Goal: Check status: Check status

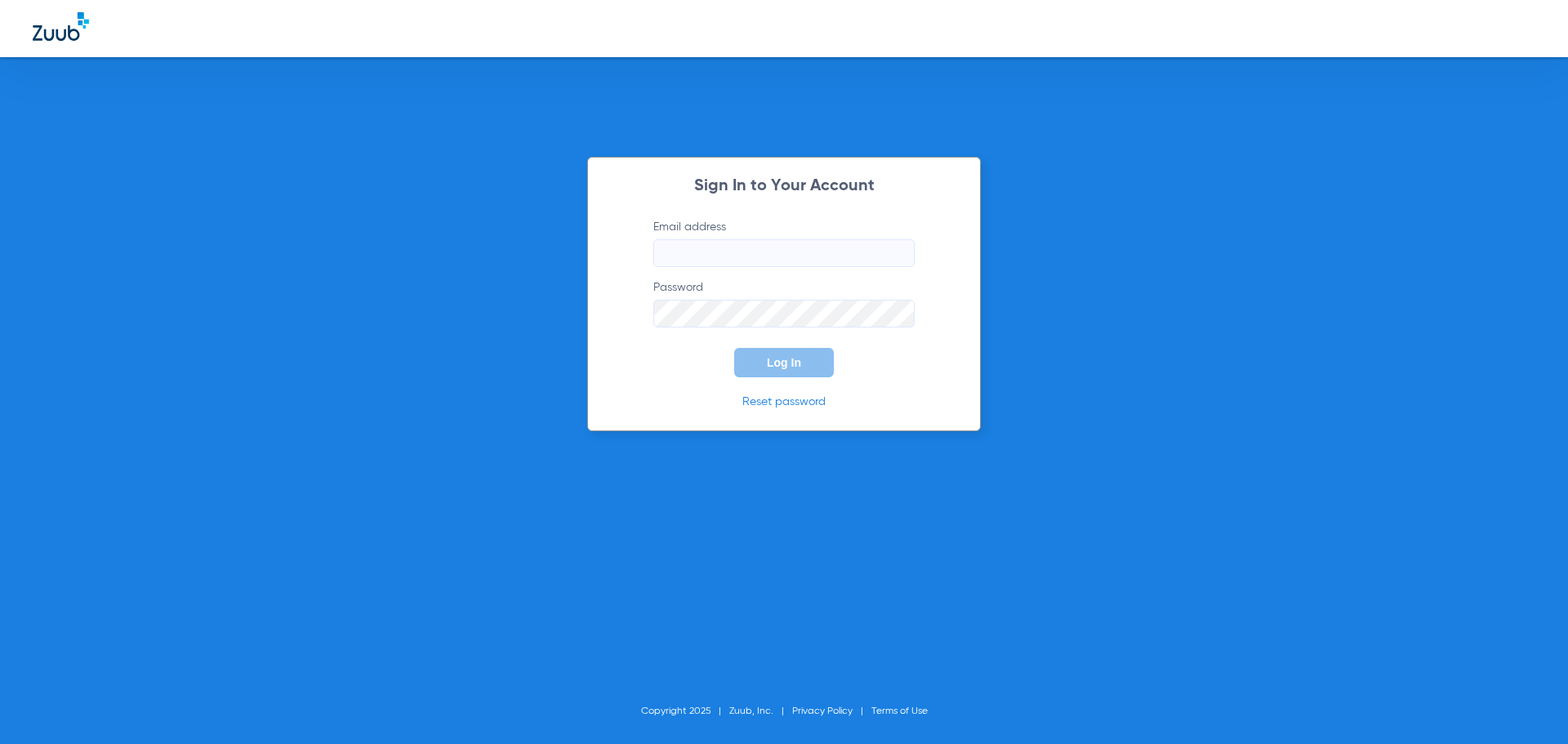
type input "[PERSON_NAME][EMAIL_ADDRESS][PERSON_NAME][DOMAIN_NAME]"
click at [792, 375] on button "Log In" at bounding box center [784, 363] width 99 height 30
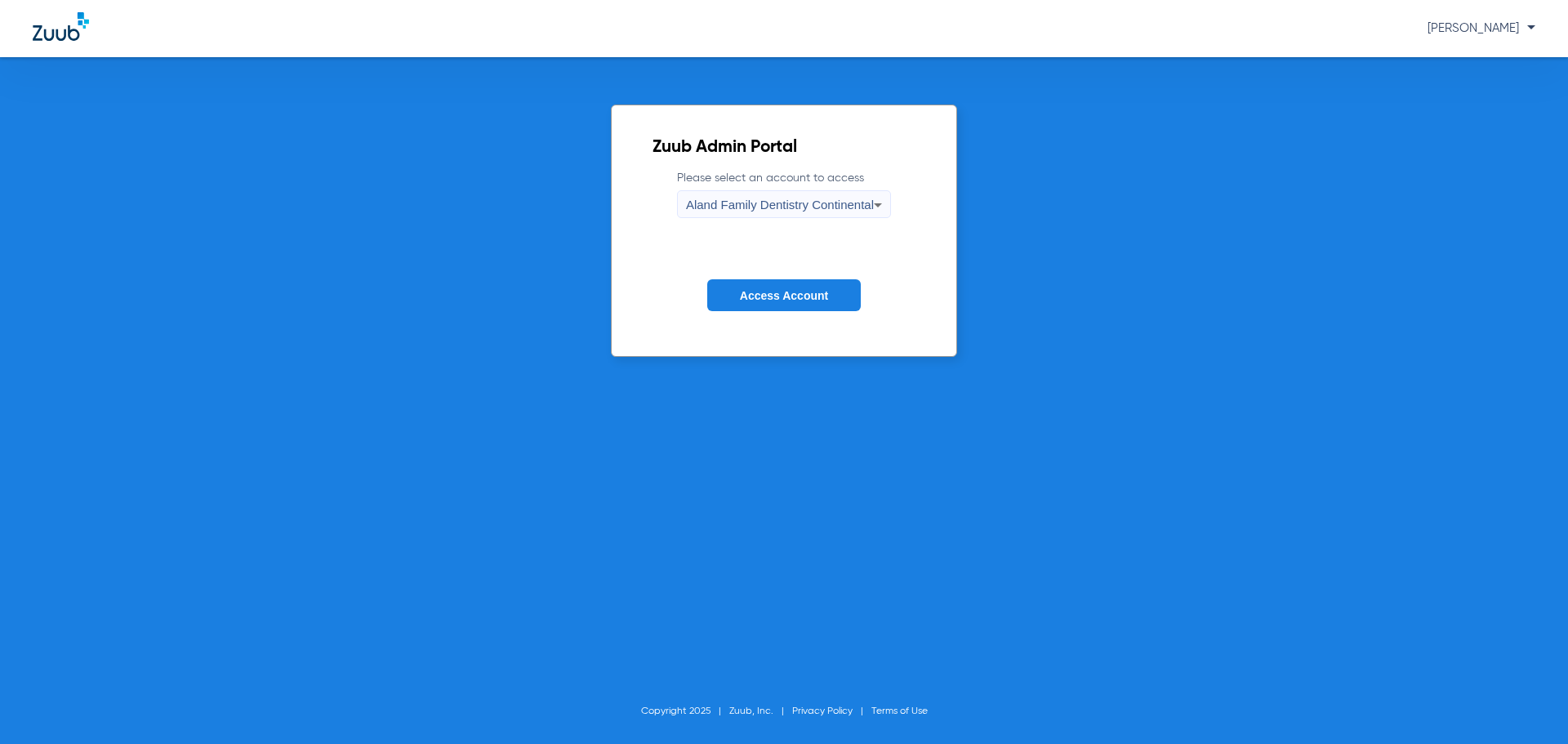
click at [756, 202] on span "Aland Family Dentistry Continental" at bounding box center [780, 204] width 188 height 14
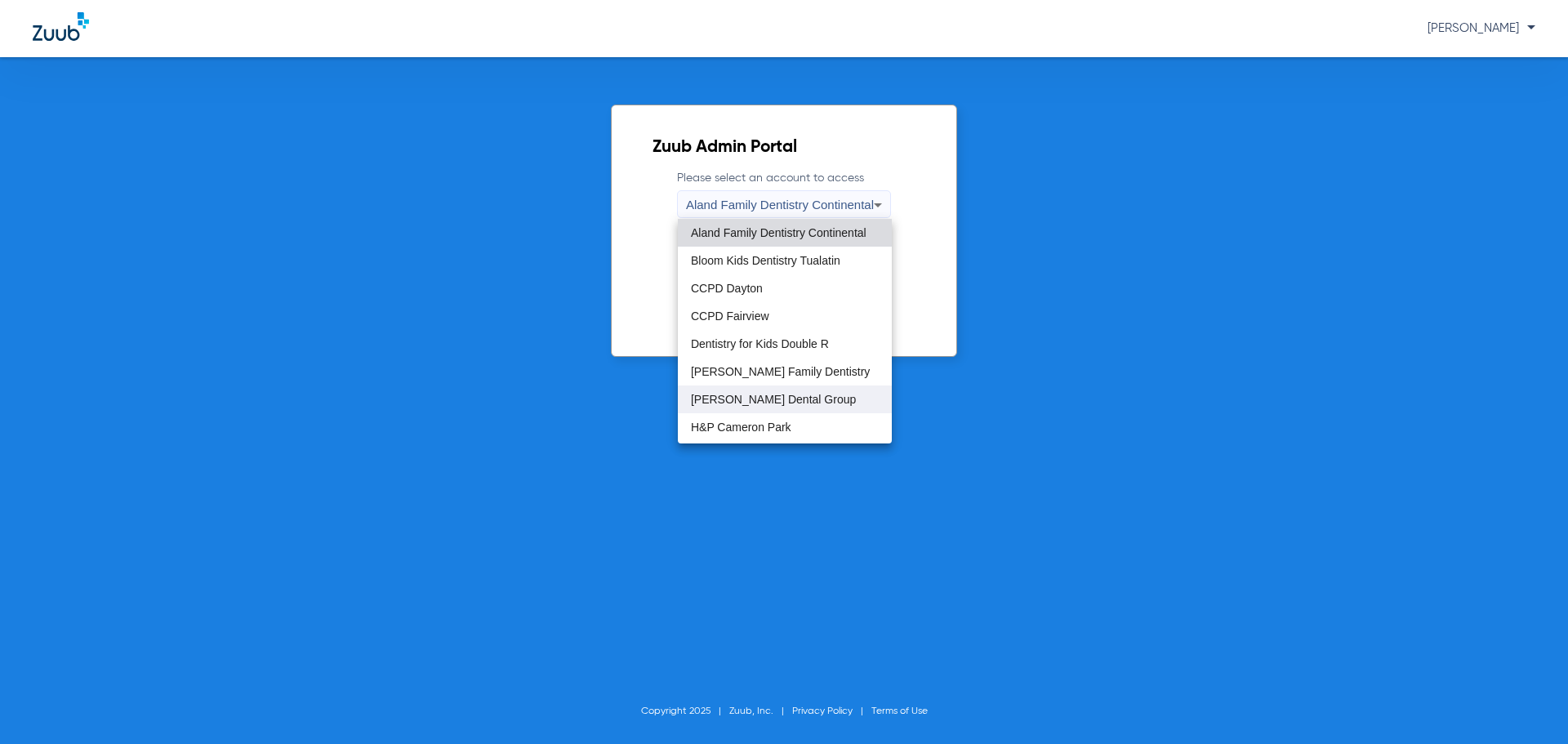
click at [722, 393] on span "Gresham Dental Group" at bounding box center [773, 399] width 165 height 11
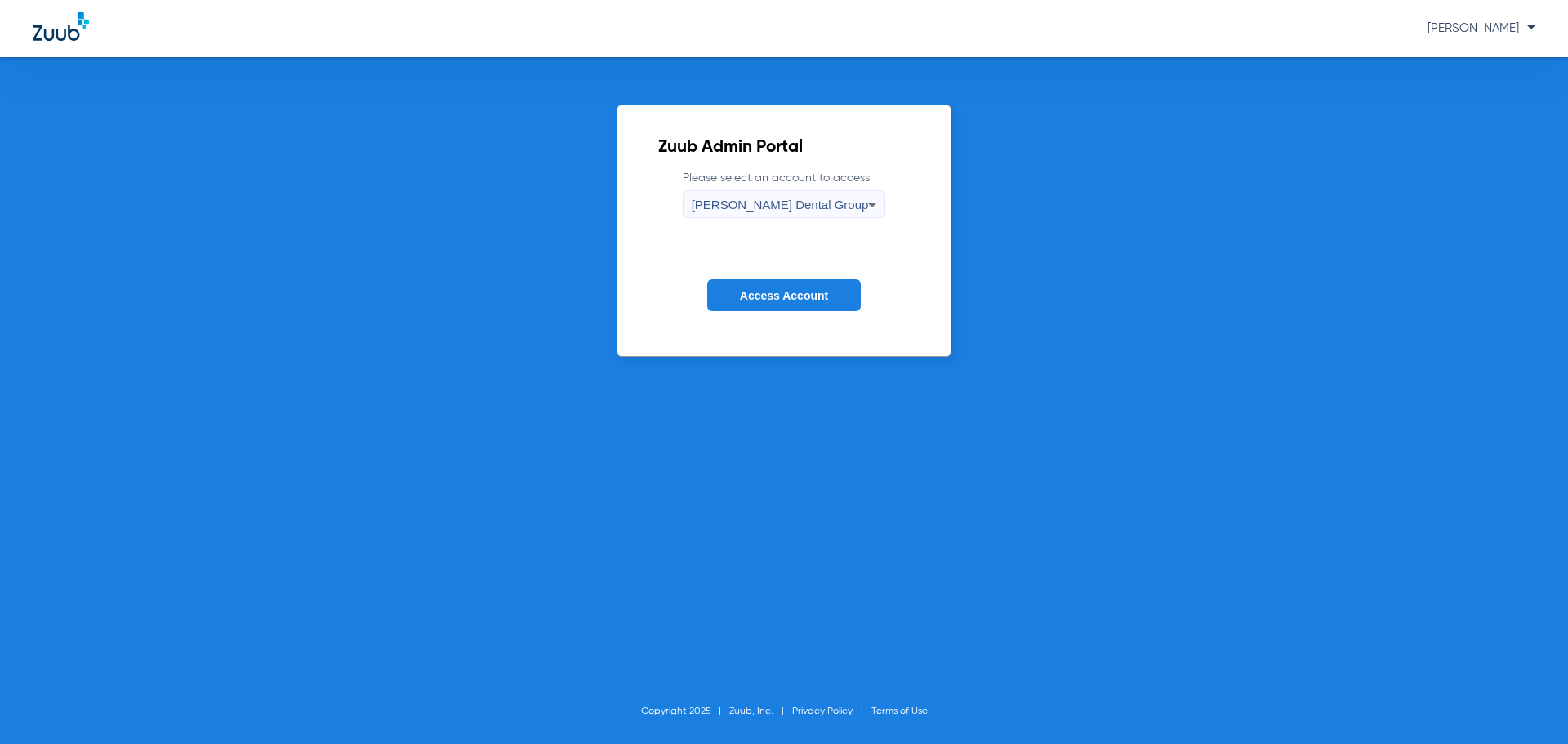
click at [763, 297] on span "Access Account" at bounding box center [784, 296] width 88 height 13
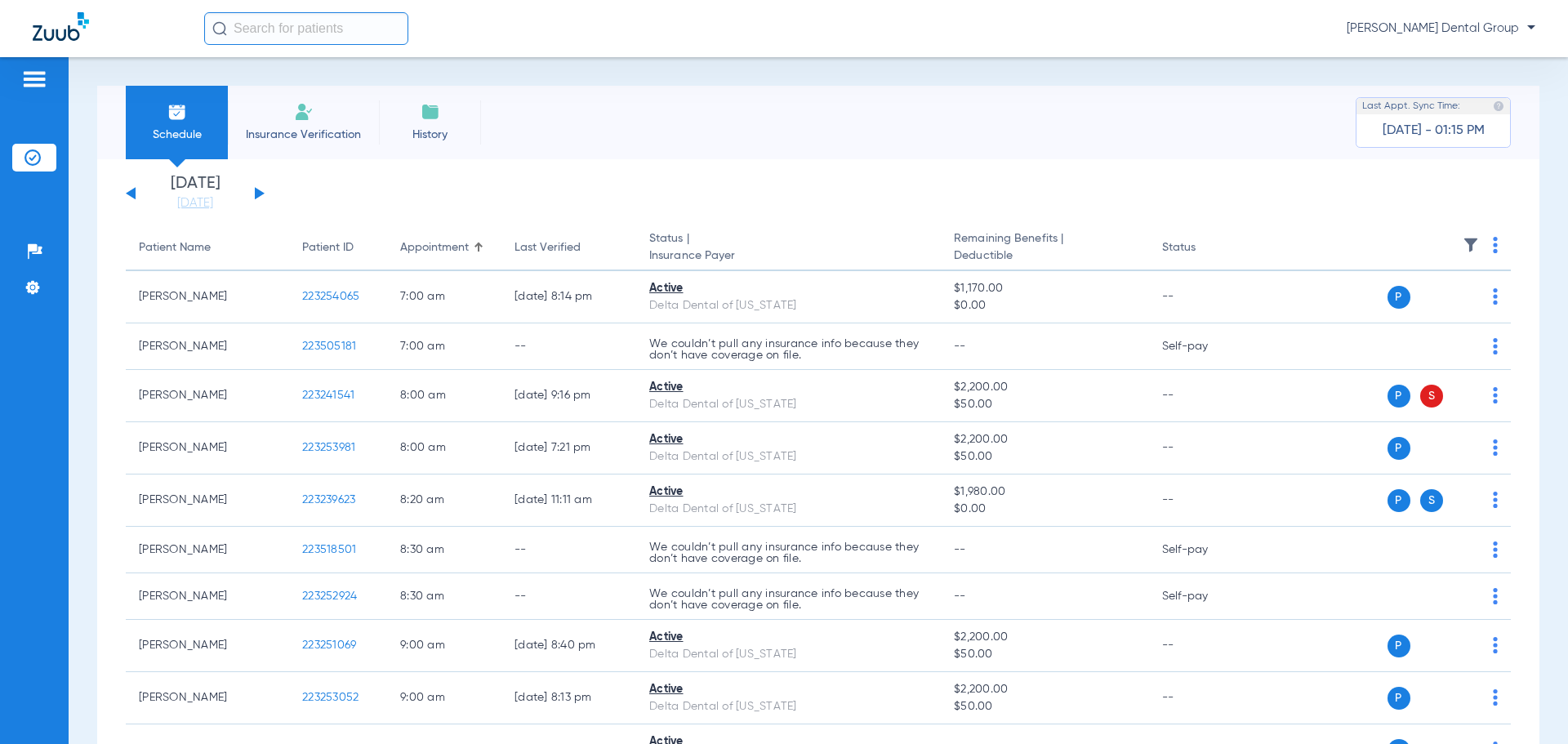
click at [258, 191] on button at bounding box center [260, 193] width 10 height 12
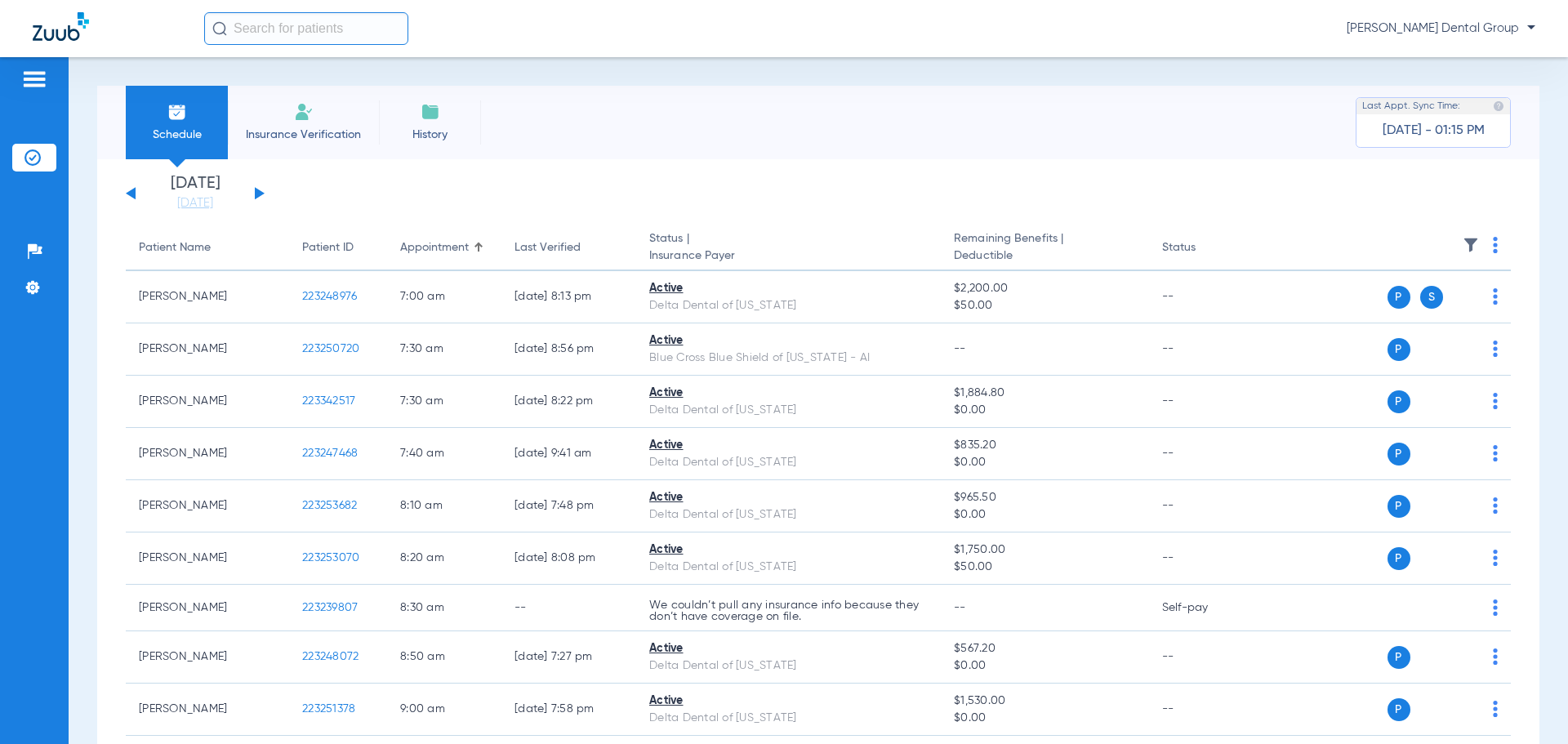
click at [258, 191] on button at bounding box center [260, 193] width 10 height 12
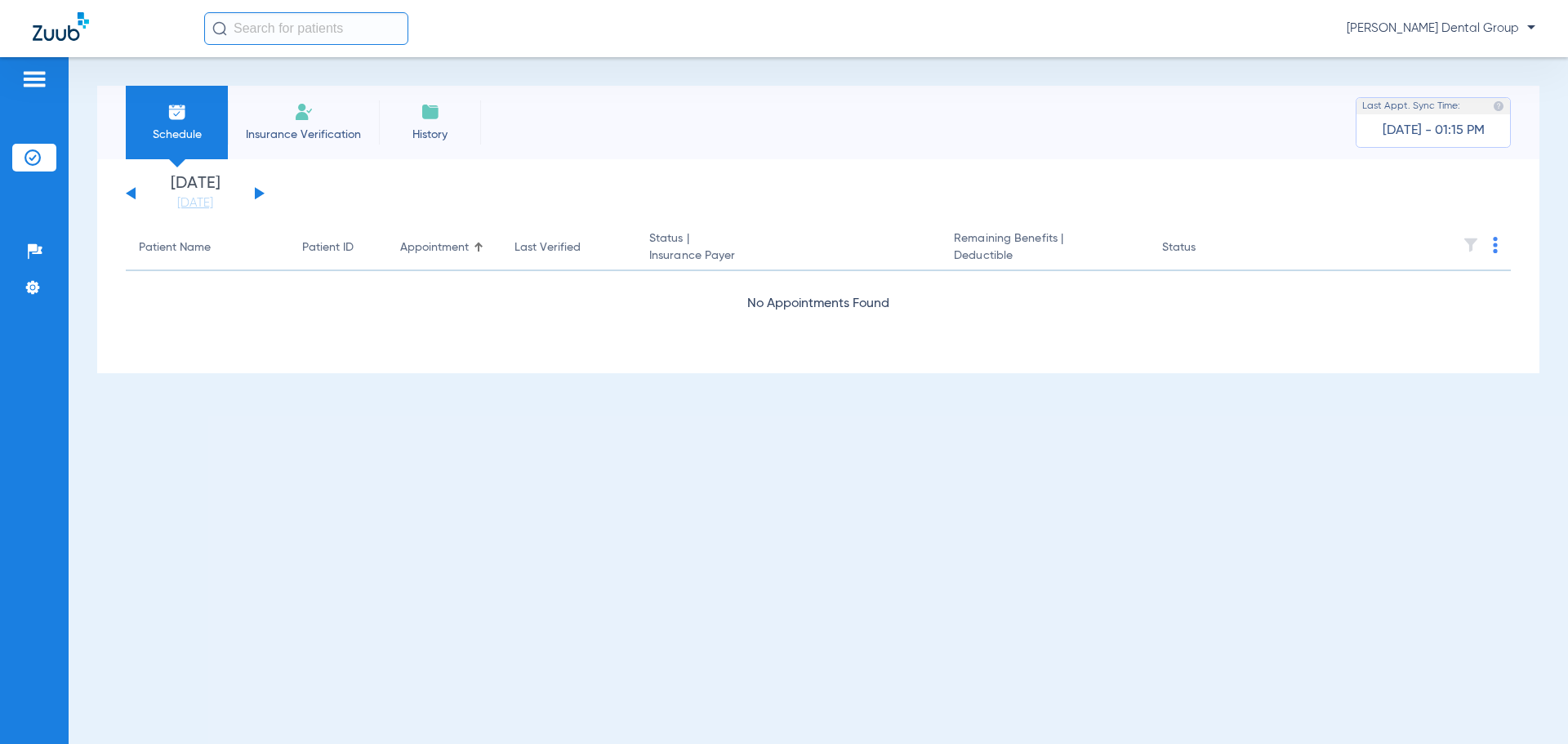
click at [258, 191] on button at bounding box center [260, 193] width 10 height 12
click at [252, 197] on div "Tuesday 06-17-2025 Wednesday 06-18-2025 Thursday 06-19-2025 Friday 06-20-2025 S…" at bounding box center [196, 193] width 139 height 36
click at [251, 195] on div "Tuesday 06-17-2025 Wednesday 06-18-2025 Thursday 06-19-2025 Friday 06-20-2025 S…" at bounding box center [196, 193] width 139 height 36
click at [268, 187] on app-single-date-navigator "Tuesday 06-17-2025 Wednesday 06-18-2025 Thursday 06-19-2025 Friday 06-20-2025 S…" at bounding box center [819, 193] width 1385 height 36
click at [262, 192] on button at bounding box center [260, 193] width 10 height 12
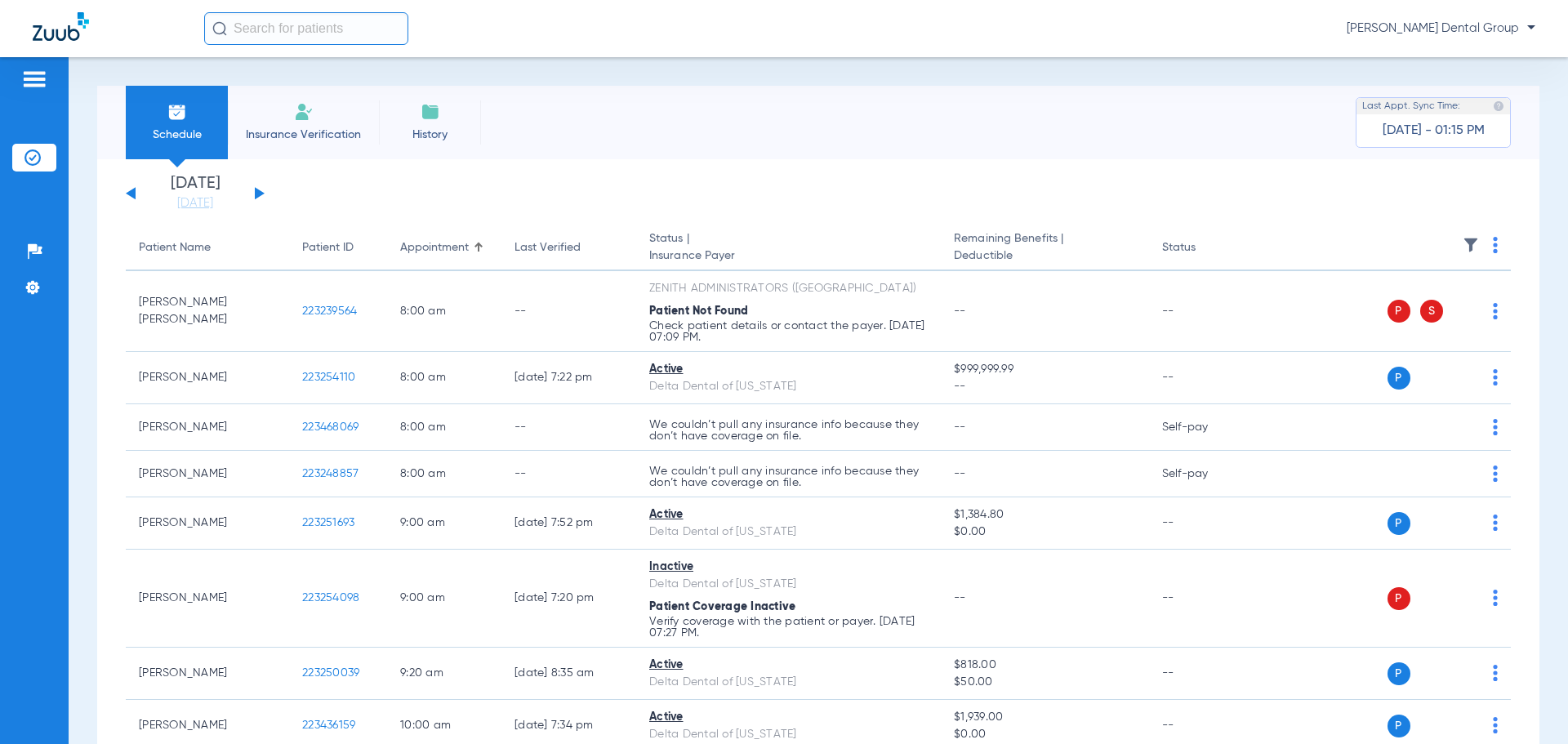
click at [262, 192] on button at bounding box center [260, 193] width 10 height 12
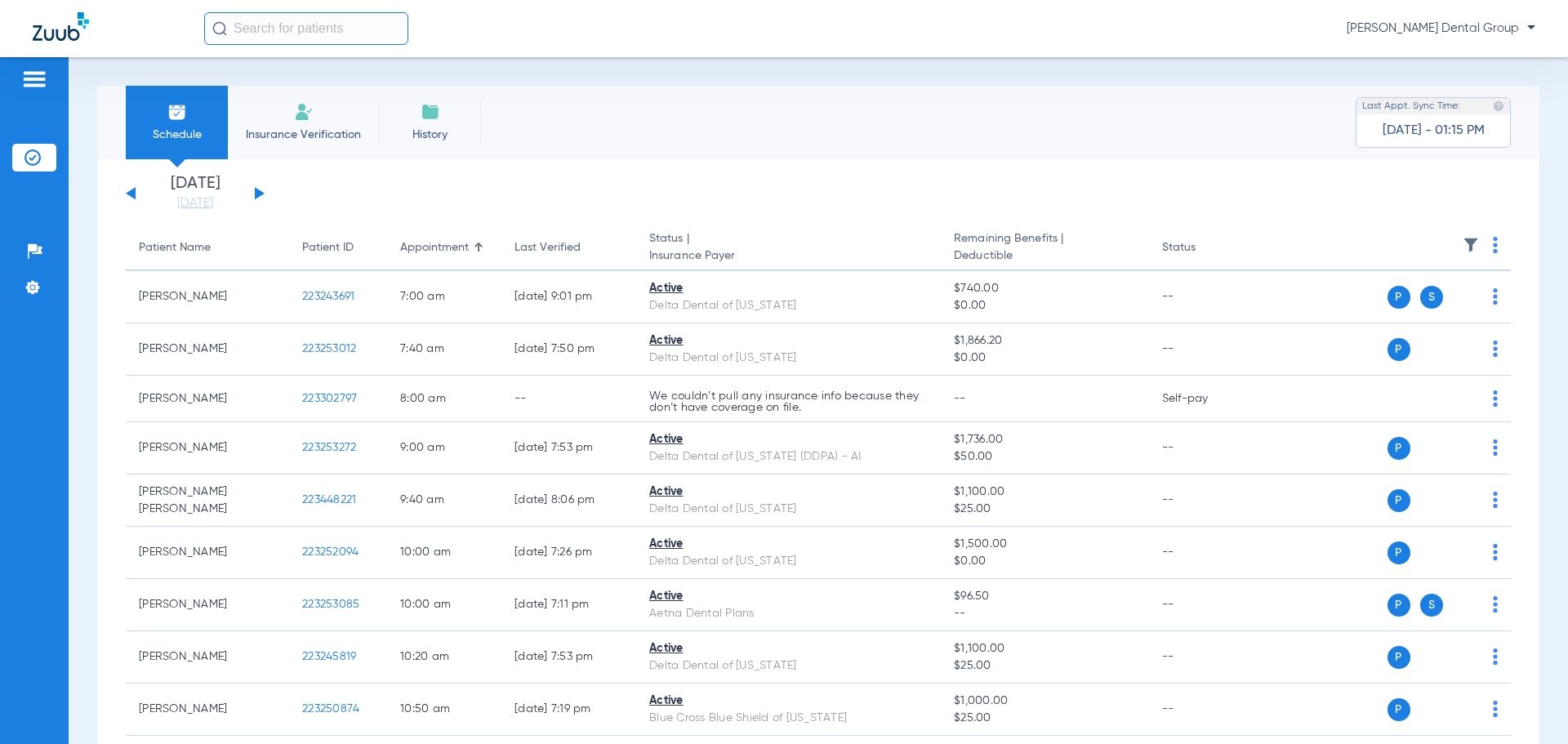
click at [262, 192] on button at bounding box center [260, 193] width 10 height 12
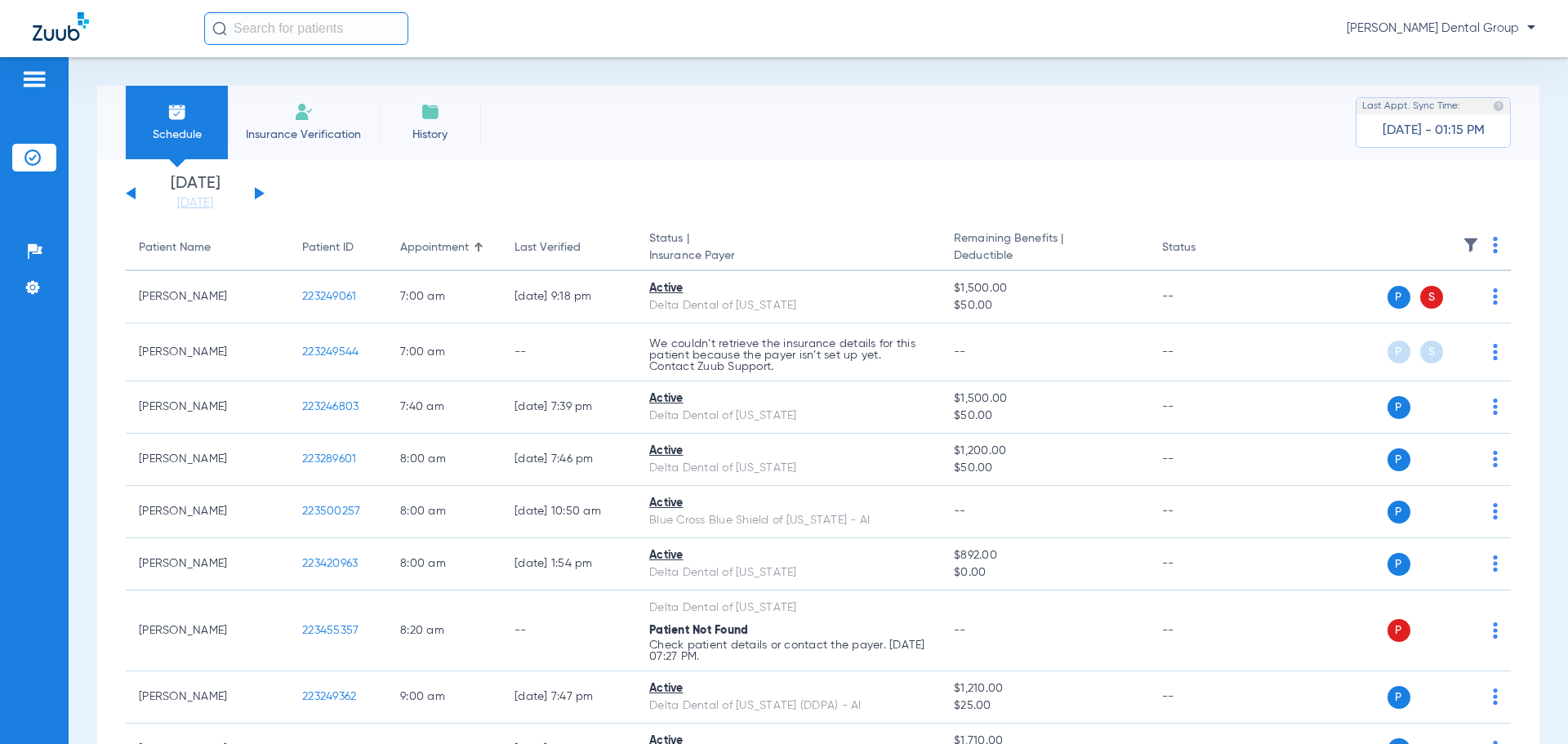
click at [262, 192] on button at bounding box center [260, 193] width 10 height 12
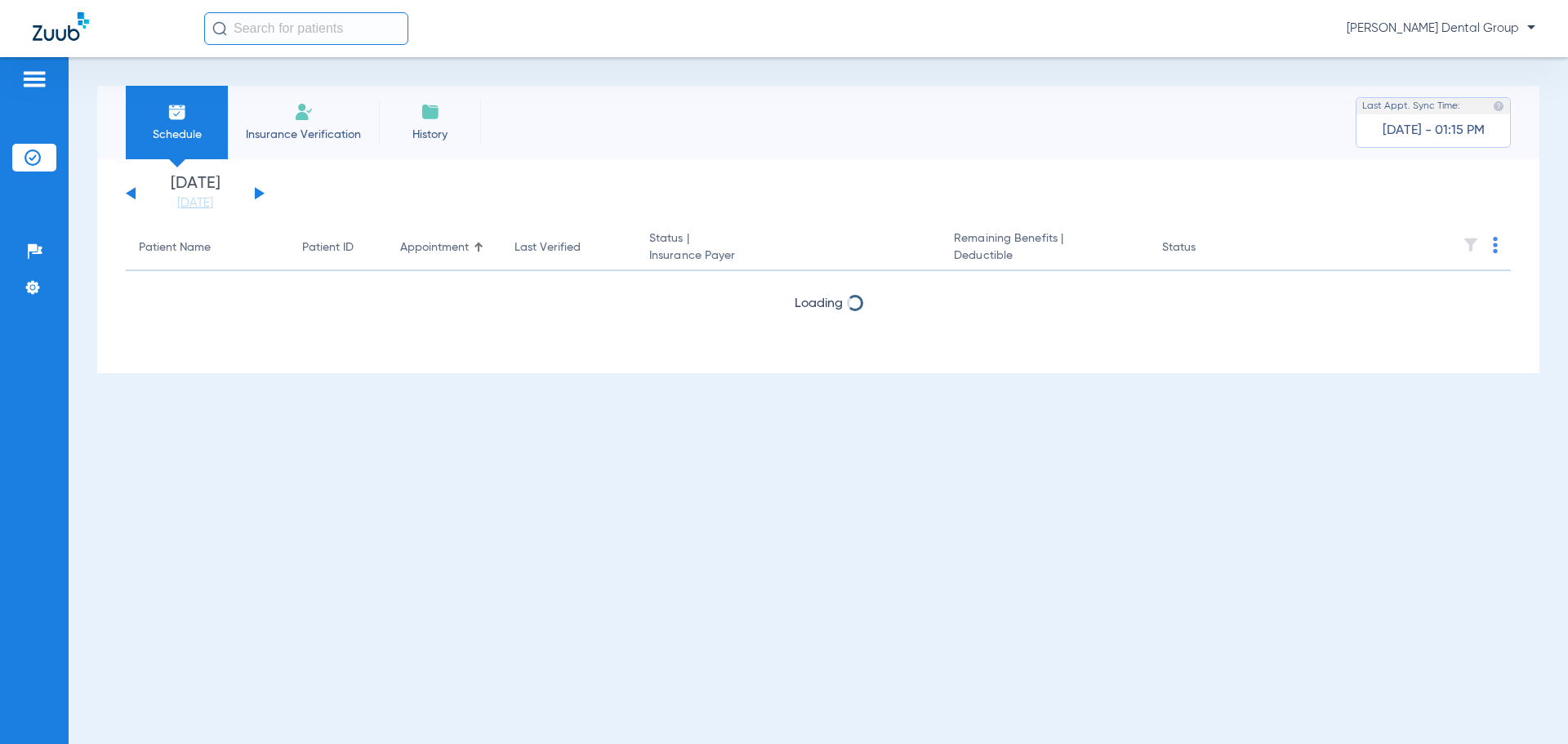
click at [262, 192] on button at bounding box center [260, 193] width 10 height 12
